Goal: Task Accomplishment & Management: Manage account settings

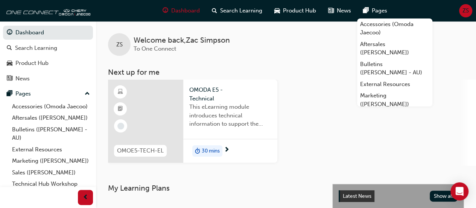
click at [465, 11] on span "ZS" at bounding box center [466, 10] width 6 height 9
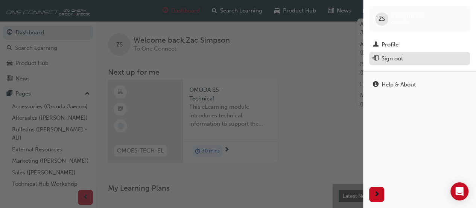
click at [397, 55] on div "Sign out" at bounding box center [392, 58] width 21 height 9
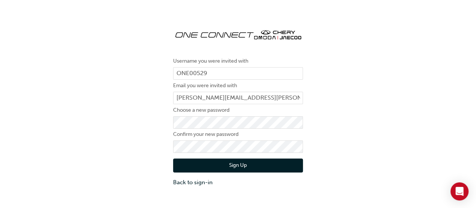
click at [148, 119] on div "Username you were invited with ONE00529 Email you were invited with dean.cianci…" at bounding box center [238, 104] width 476 height 175
click at [231, 166] on button "Sign Up" at bounding box center [238, 165] width 130 height 14
click at [137, 146] on div "Username you were invited with ONE00529 Email you were invited with dean.cianci…" at bounding box center [238, 104] width 476 height 175
click at [203, 161] on button "Sign Up" at bounding box center [238, 165] width 130 height 14
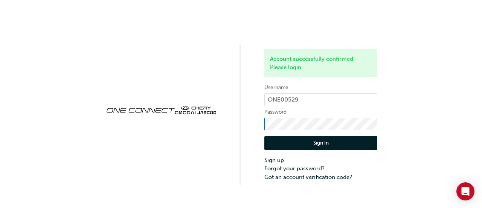
click button "Sign In" at bounding box center [320, 143] width 113 height 14
